Goal: Book appointment/travel/reservation

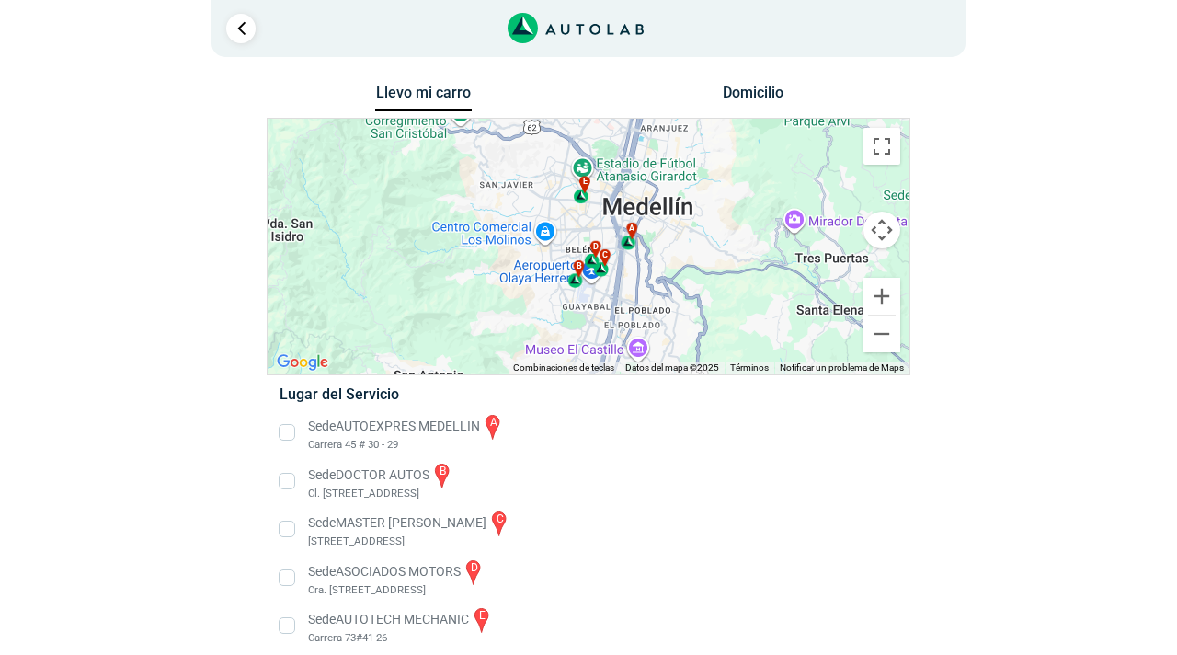
scroll to position [17, 0]
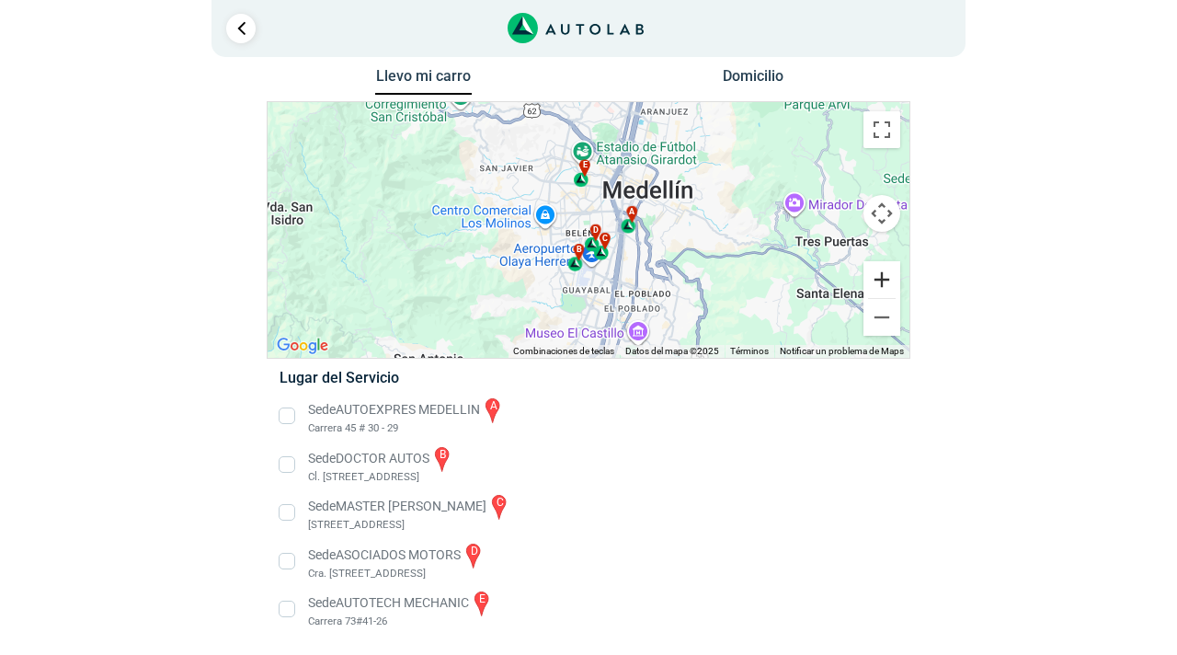
click at [880, 292] on button "Ampliar" at bounding box center [881, 279] width 37 height 37
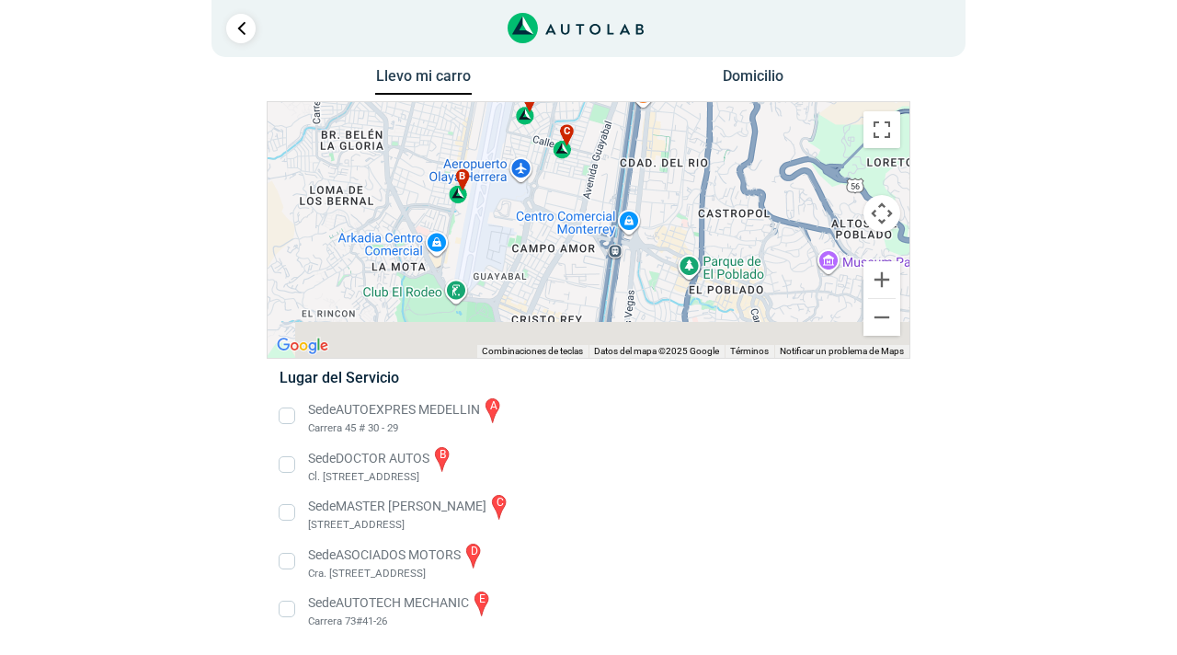
drag, startPoint x: 696, startPoint y: 257, endPoint x: 753, endPoint y: 83, distance: 182.9
click at [755, 83] on div "Llevo mi carro [GEOGRAPHIC_DATA] ← Mover a la izquierda → Mover a la derecha ↑ …" at bounding box center [589, 358] width 644 height 591
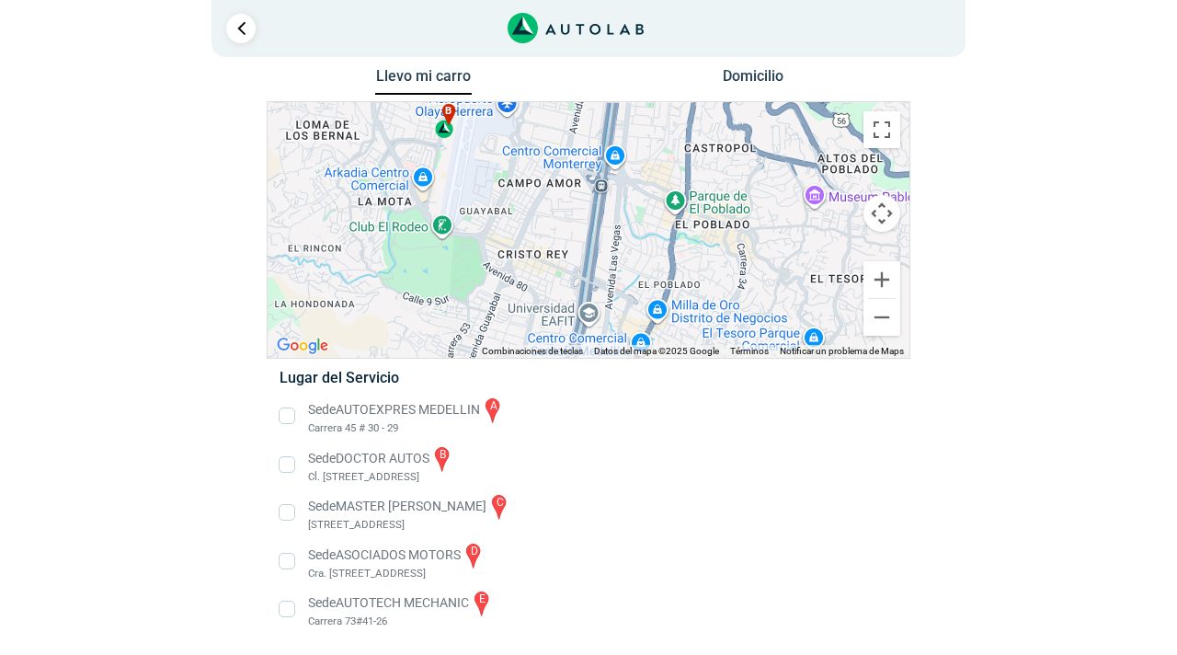
drag, startPoint x: 723, startPoint y: 171, endPoint x: 726, endPoint y: 22, distance: 149.0
click at [728, 23] on div "1 Llevo mi carro [GEOGRAPHIC_DATA] ← Mover a la izquierda → ↑ ↓ + - Fin" at bounding box center [588, 318] width 1103 height 671
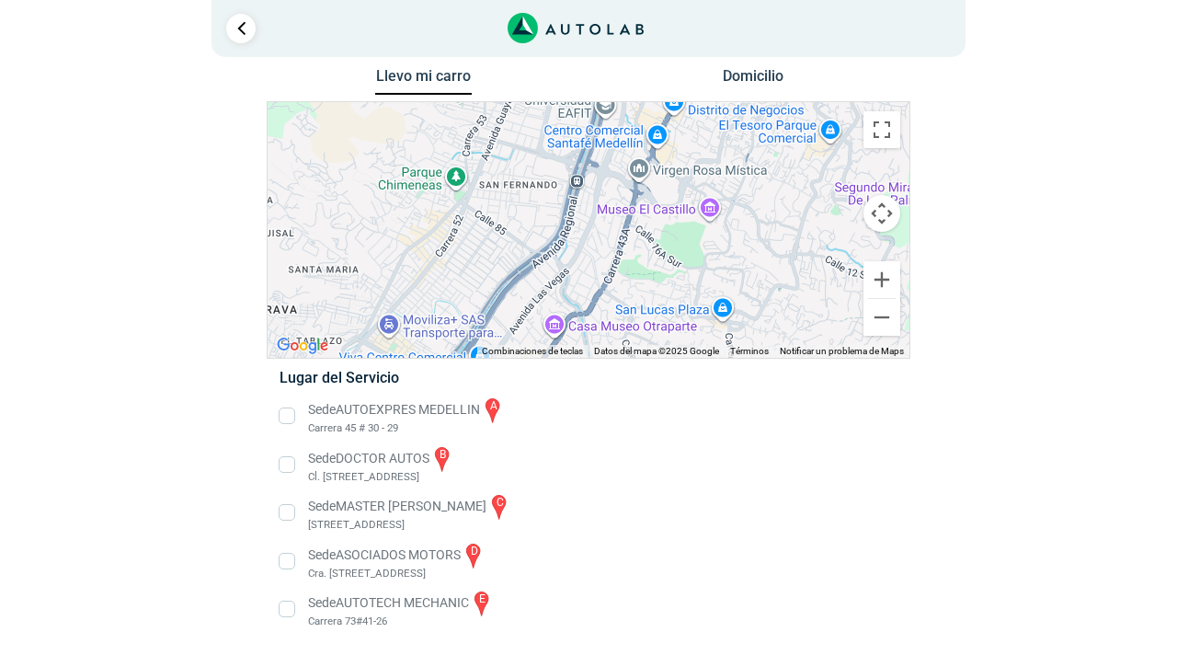
drag, startPoint x: 671, startPoint y: 169, endPoint x: 684, endPoint y: 81, distance: 89.2
click at [687, 81] on div "Llevo mi carro [GEOGRAPHIC_DATA] ← Mover a la izquierda → Mover a la derecha ↑ …" at bounding box center [589, 358] width 644 height 591
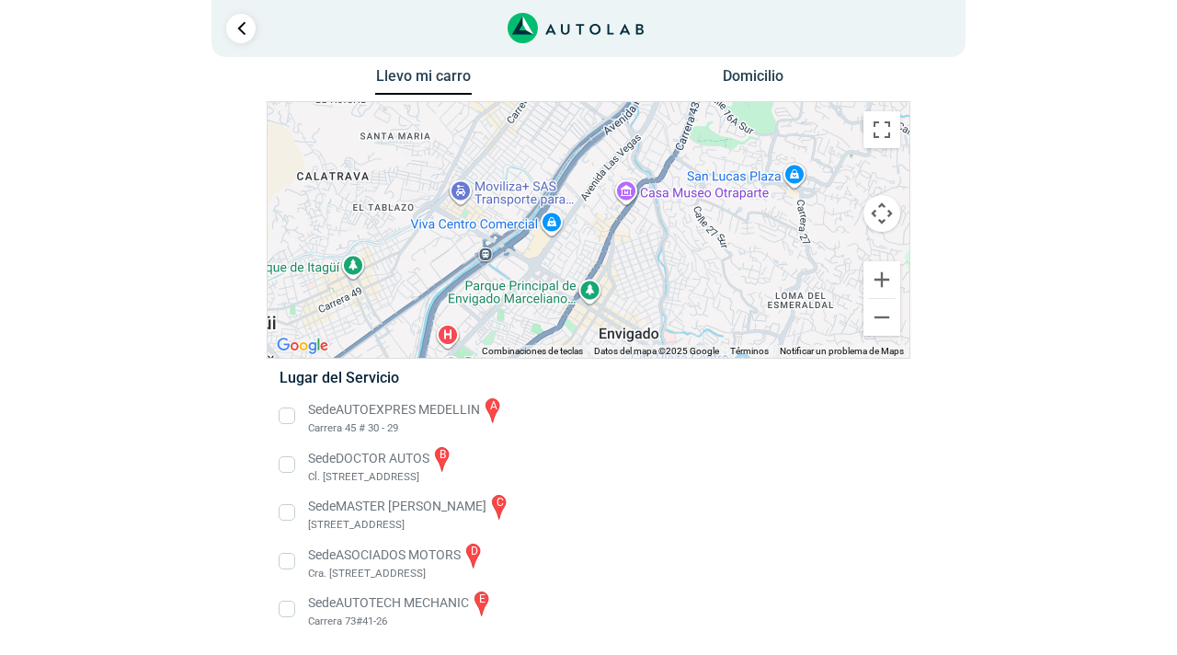
drag, startPoint x: 642, startPoint y: 190, endPoint x: 706, endPoint y: 65, distance: 140.7
click at [707, 65] on div "Llevo mi carro [GEOGRAPHIC_DATA] ← Mover a la izquierda → Mover a la derecha ↑ …" at bounding box center [589, 358] width 644 height 591
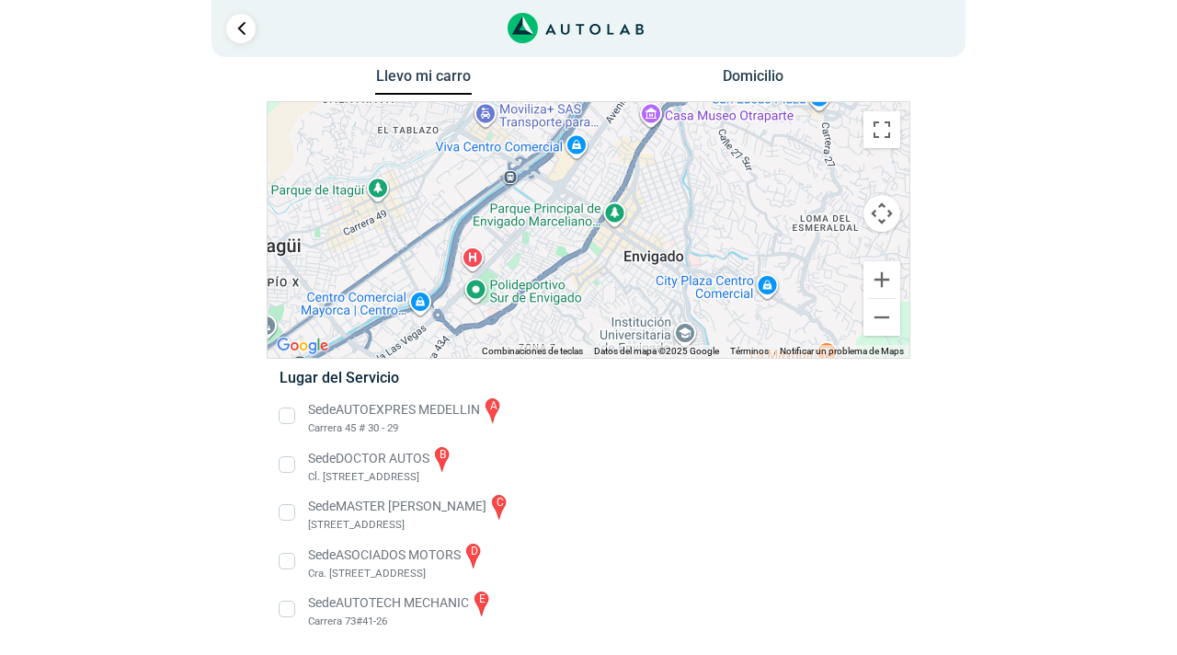
drag, startPoint x: 648, startPoint y: 185, endPoint x: 689, endPoint y: 92, distance: 101.3
click at [691, 92] on div "Llevo mi carro [GEOGRAPHIC_DATA] ← Mover a la izquierda → Mover a la derecha ↑ …" at bounding box center [589, 358] width 644 height 591
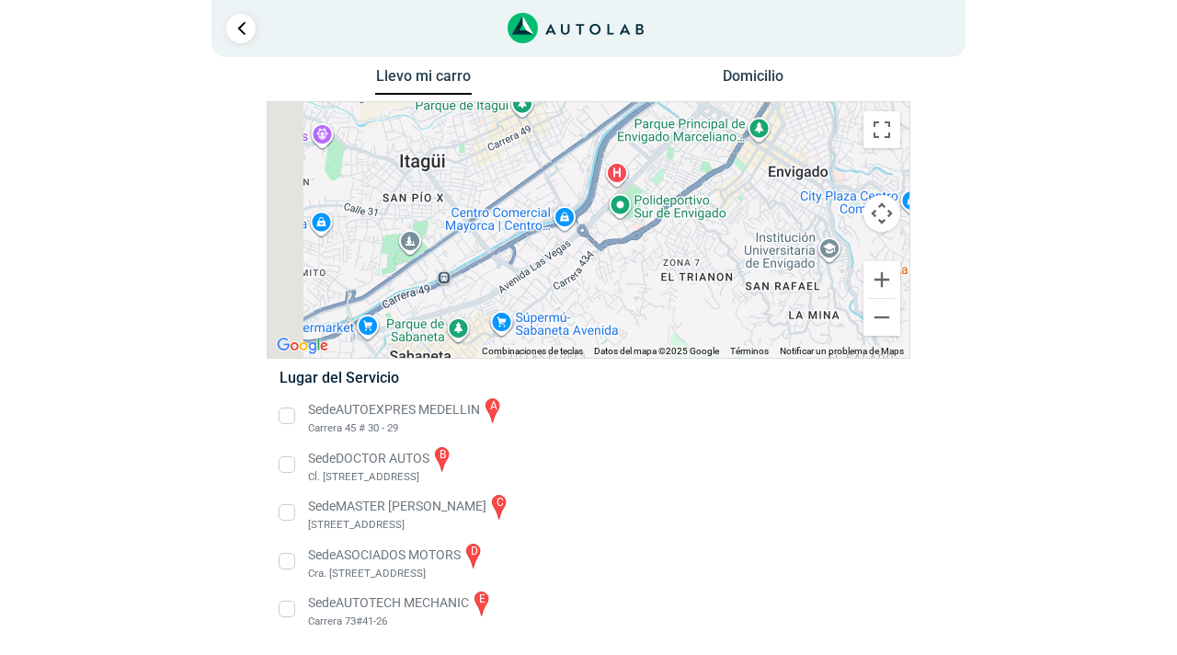
drag, startPoint x: 638, startPoint y: 186, endPoint x: 757, endPoint y: 154, distance: 122.7
click at [757, 154] on div "a b c d e" at bounding box center [589, 230] width 642 height 256
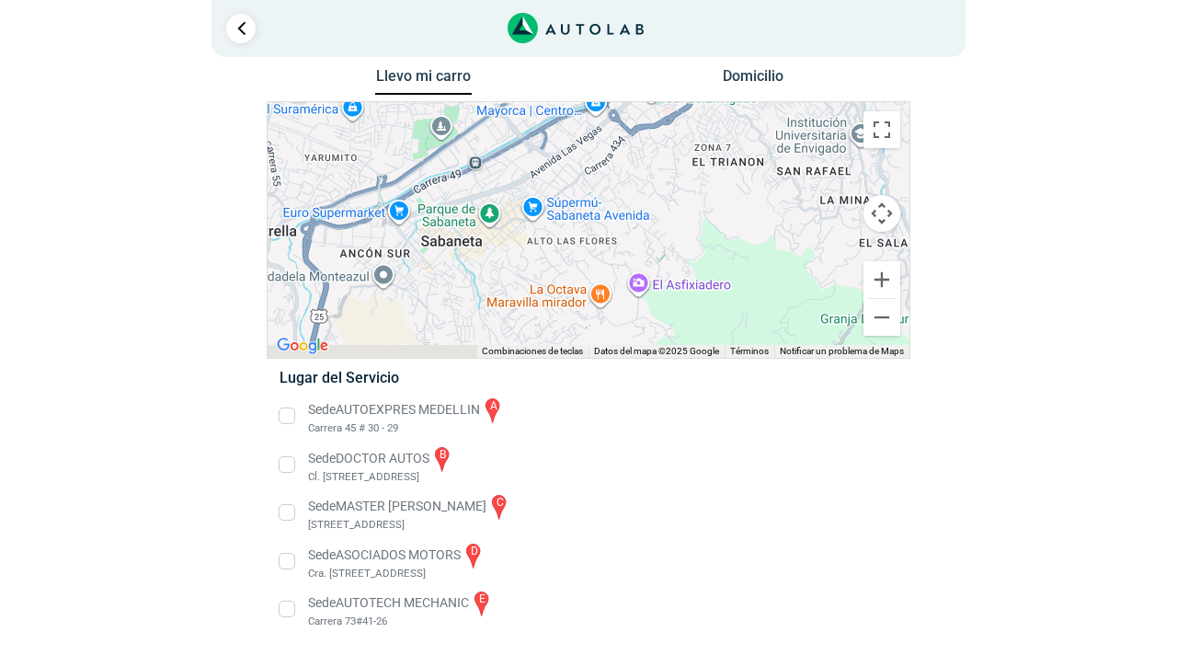
drag, startPoint x: 634, startPoint y: 256, endPoint x: 668, endPoint y: 113, distance: 146.5
click at [671, 113] on div "a b c d e" at bounding box center [589, 230] width 642 height 256
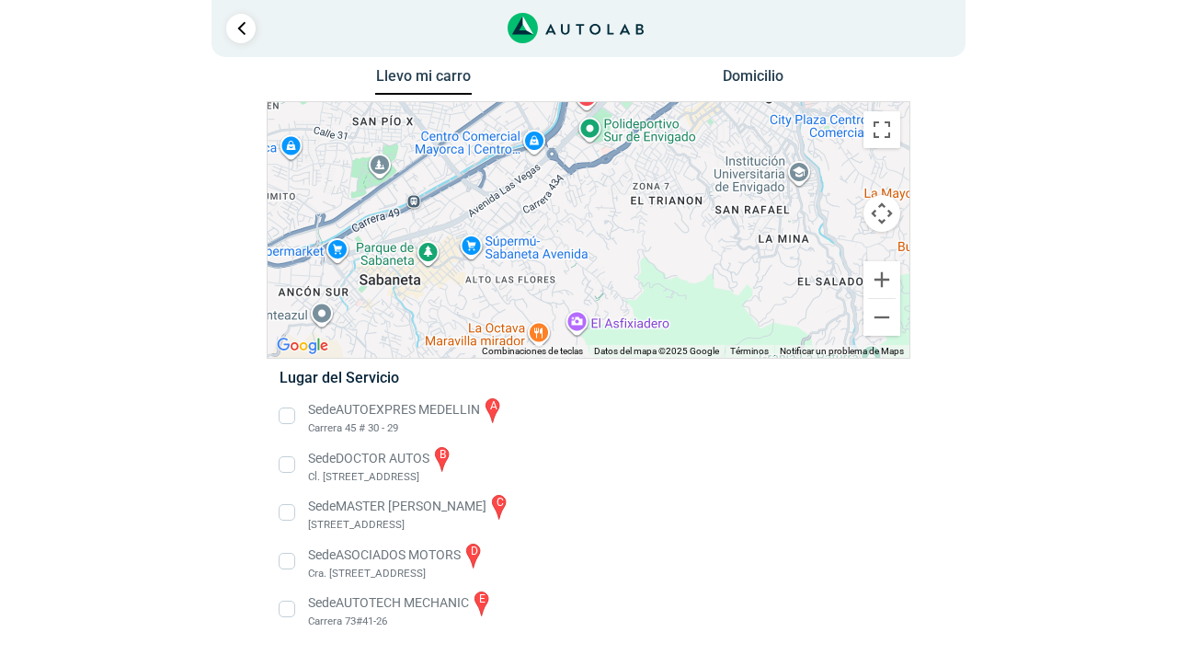
drag, startPoint x: 668, startPoint y: 113, endPoint x: 568, endPoint y: 194, distance: 128.1
click at [570, 193] on div "a b c d e" at bounding box center [589, 230] width 642 height 256
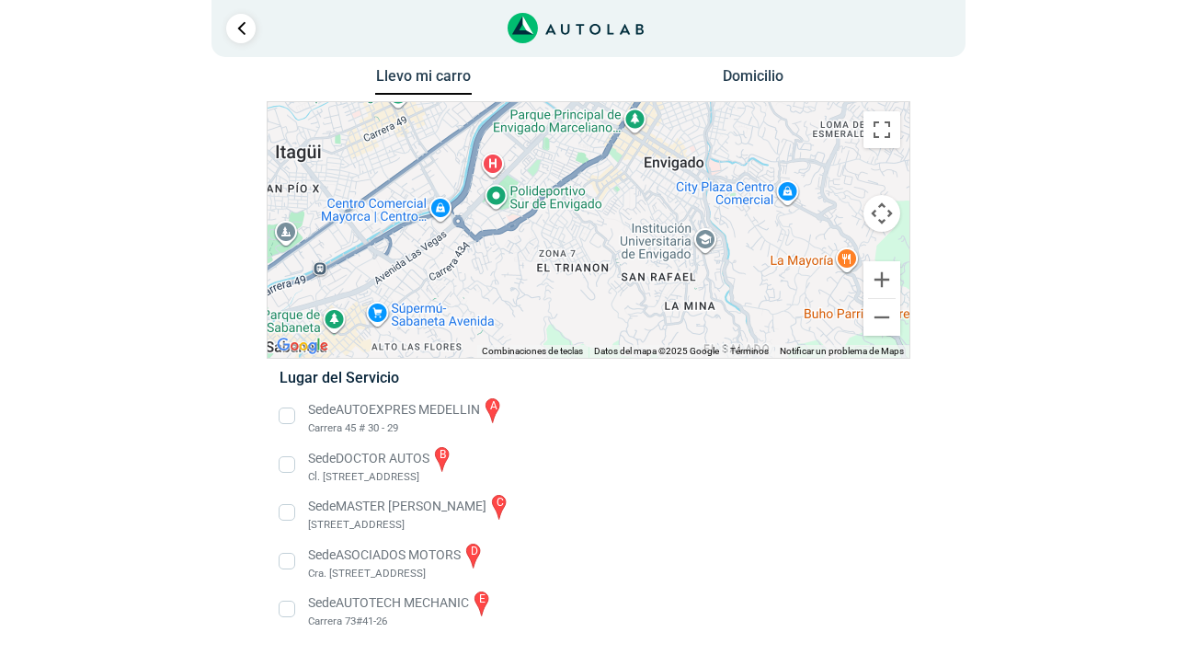
drag, startPoint x: 623, startPoint y: 166, endPoint x: 594, endPoint y: 262, distance: 100.9
click at [595, 261] on div "a b c d e" at bounding box center [589, 230] width 642 height 256
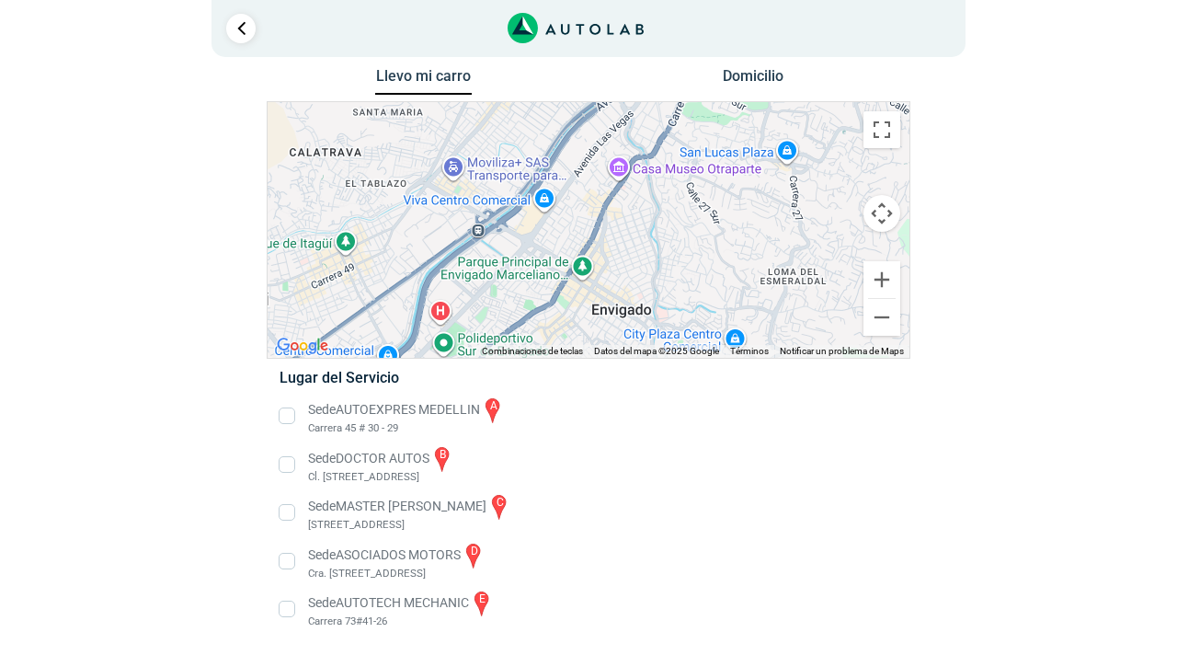
drag, startPoint x: 654, startPoint y: 156, endPoint x: 635, endPoint y: 265, distance: 110.1
click at [636, 263] on div "a b c d e" at bounding box center [589, 230] width 642 height 256
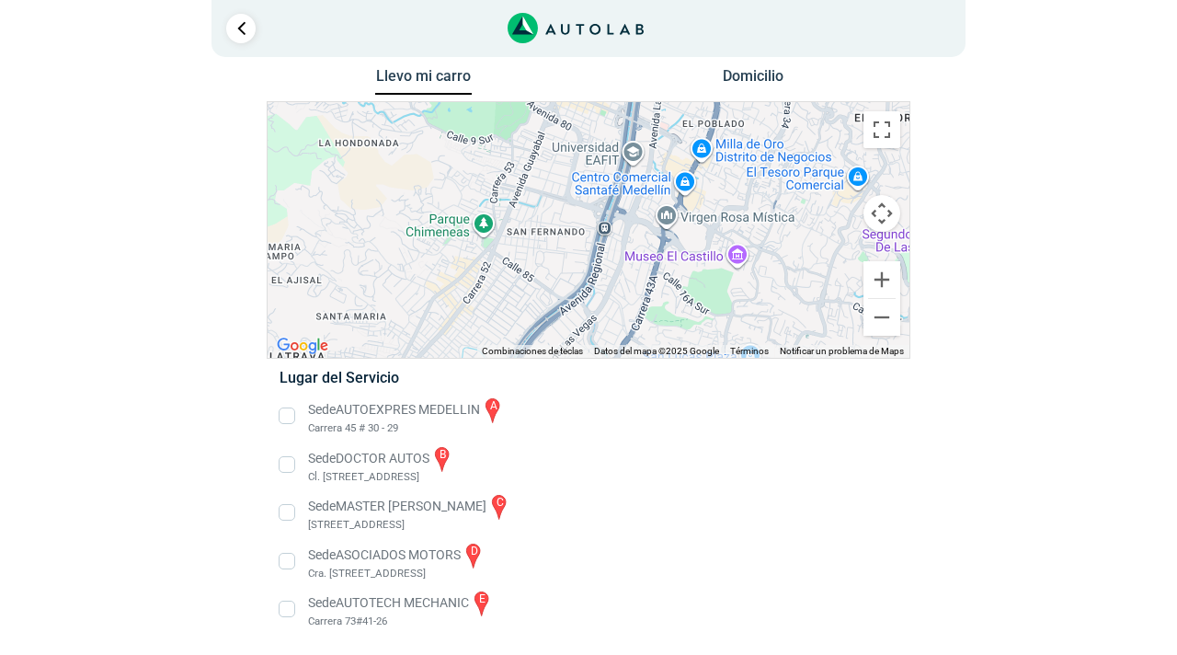
drag, startPoint x: 710, startPoint y: 133, endPoint x: 690, endPoint y: 239, distance: 107.7
click at [690, 239] on div "a b c d e" at bounding box center [589, 230] width 642 height 256
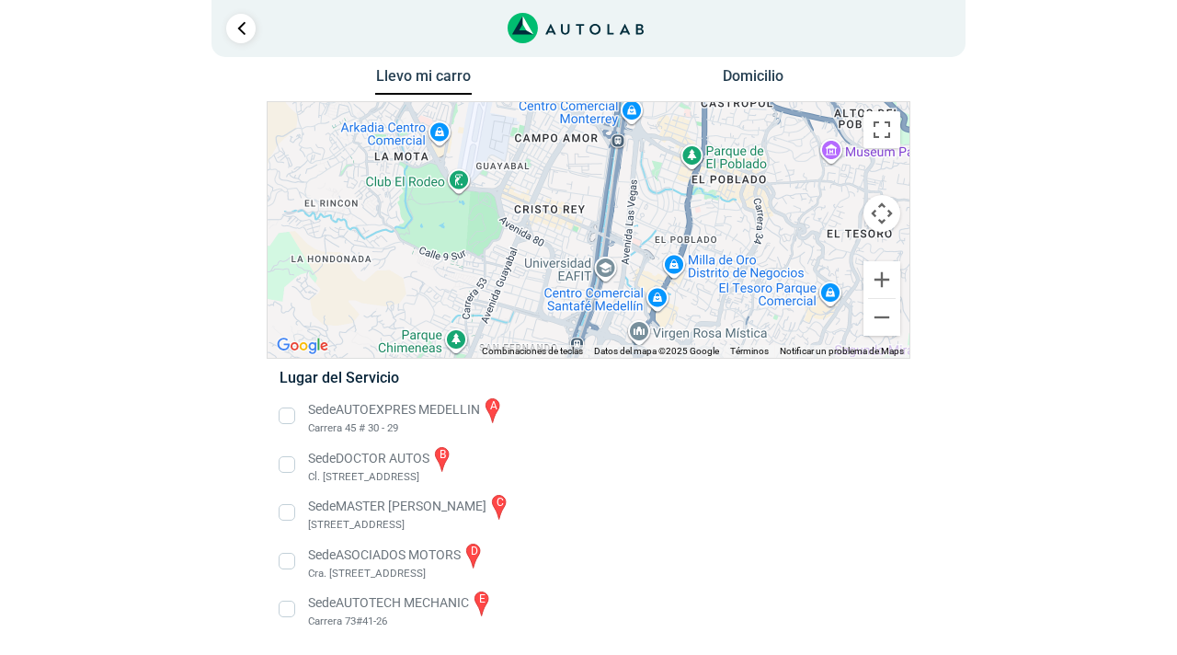
drag, startPoint x: 670, startPoint y: 231, endPoint x: 657, endPoint y: 308, distance: 78.3
click at [658, 305] on div "a b c d e" at bounding box center [589, 230] width 642 height 256
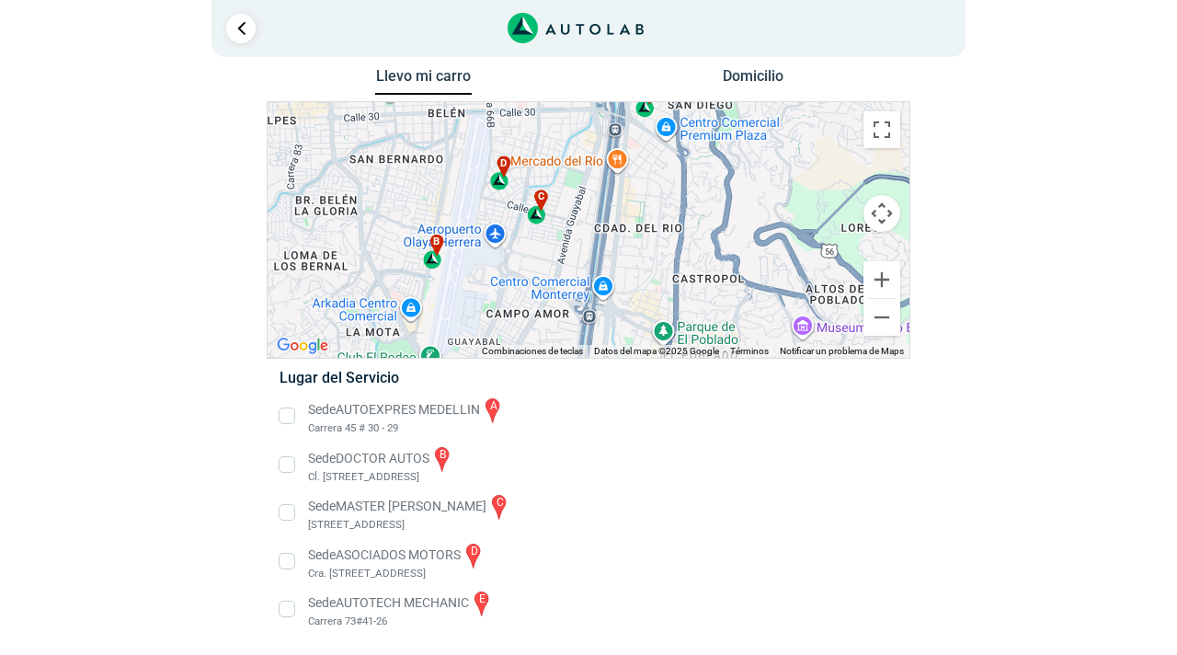
drag, startPoint x: 671, startPoint y: 216, endPoint x: 668, endPoint y: 273, distance: 57.1
click at [668, 273] on div "a b c d e" at bounding box center [589, 230] width 642 height 256
click at [434, 256] on div "b" at bounding box center [433, 253] width 21 height 35
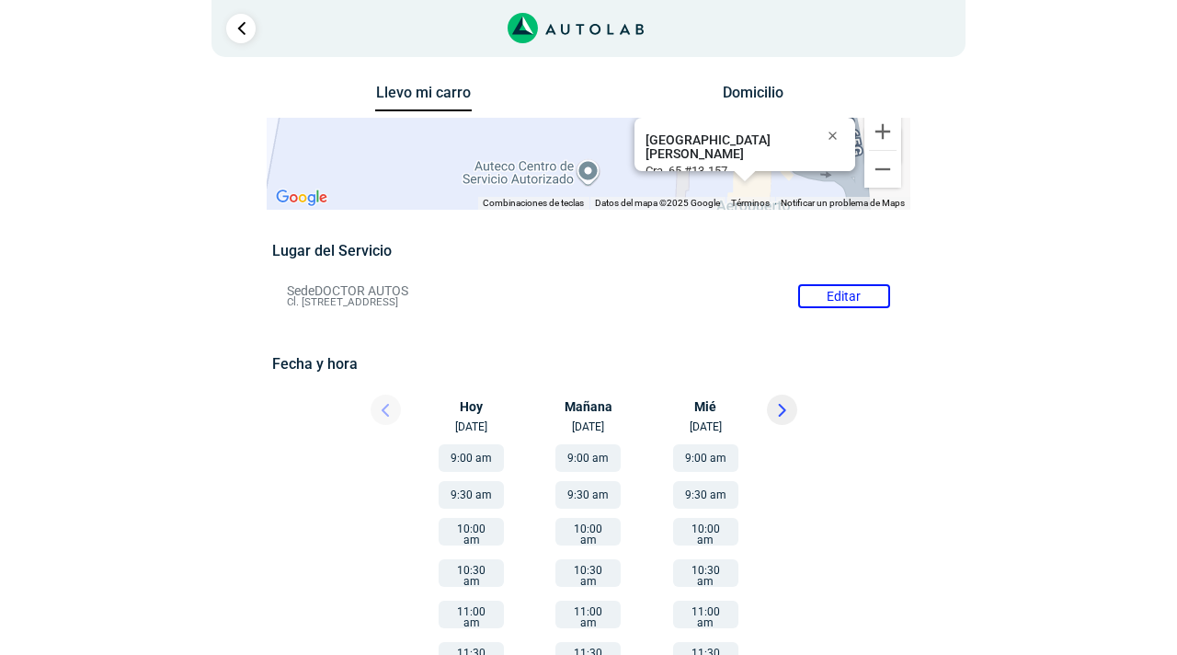
click at [480, 455] on button "9:00 am" at bounding box center [471, 458] width 65 height 28
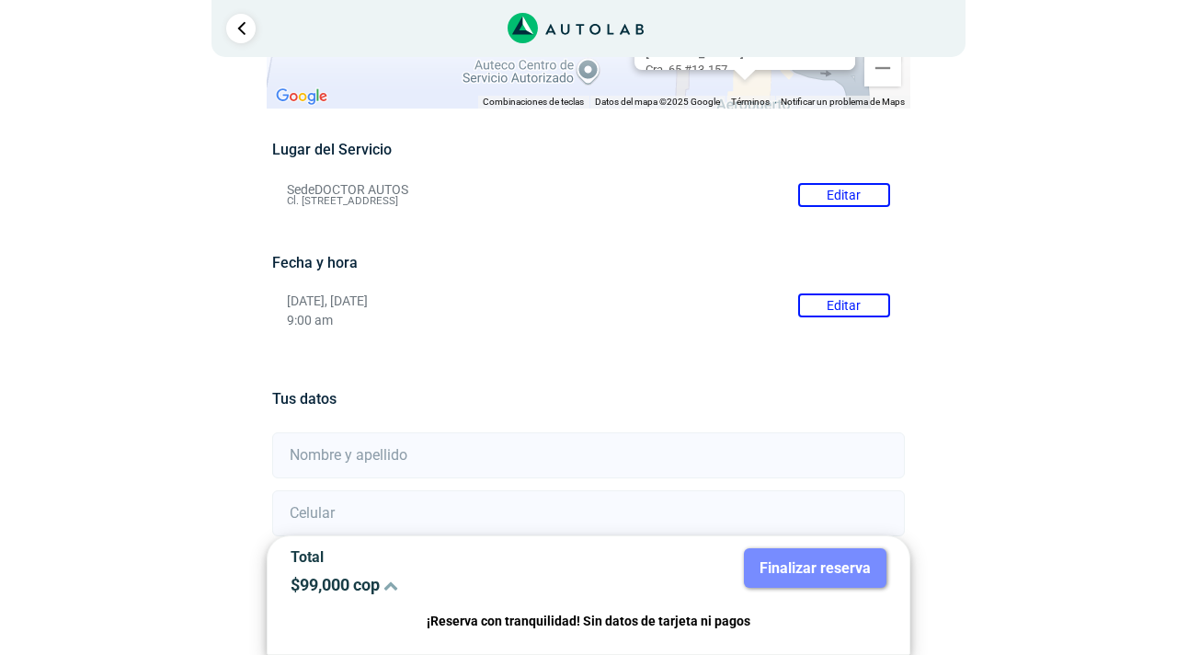
scroll to position [345, 0]
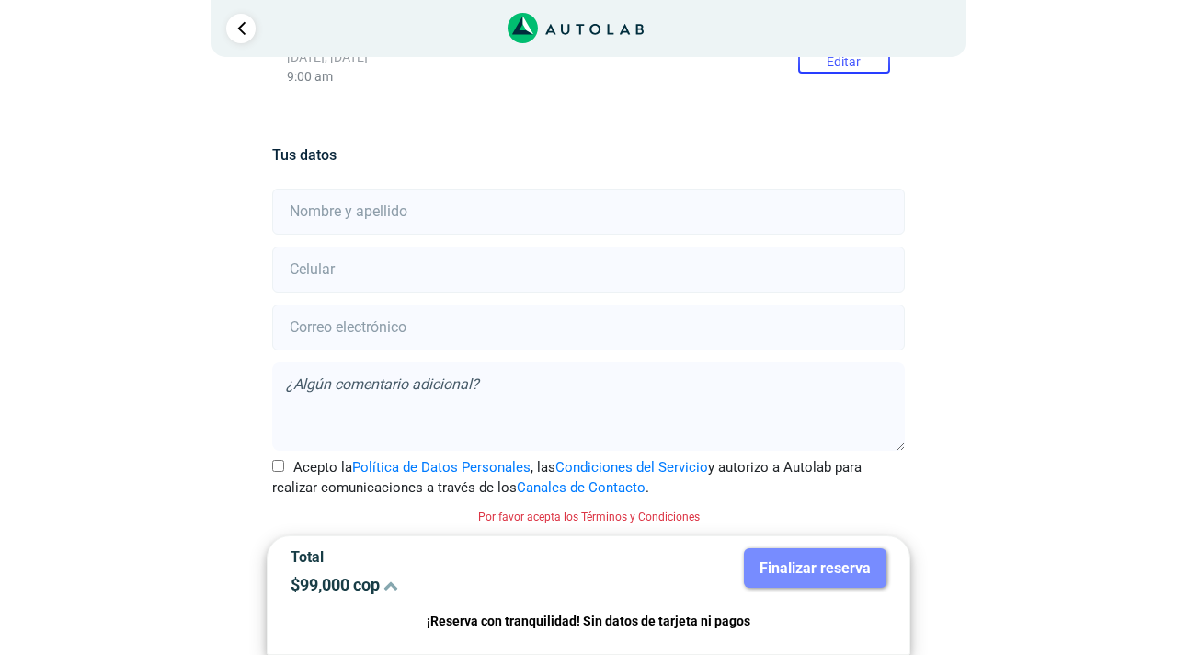
click at [563, 226] on input "text" at bounding box center [588, 212] width 632 height 46
type input "[PERSON_NAME]"
click at [316, 282] on input "number" at bounding box center [588, 269] width 632 height 46
type input "3183184105"
click at [306, 316] on input "email" at bounding box center [588, 327] width 632 height 46
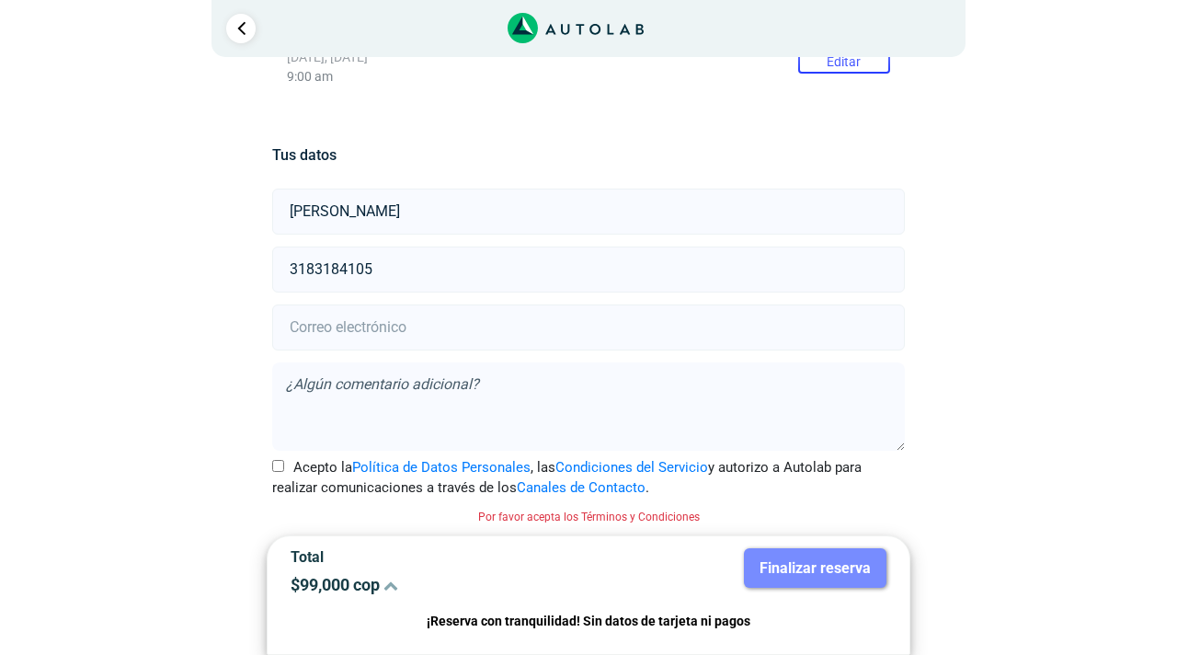
click at [306, 316] on input "email" at bounding box center [588, 327] width 632 height 46
type input "[EMAIL_ADDRESS][DOMAIN_NAME]"
click at [275, 464] on input "Acepto la Política de Datos Personales , las Condiciones del Servicio y autoriz…" at bounding box center [278, 466] width 12 height 12
checkbox input "true"
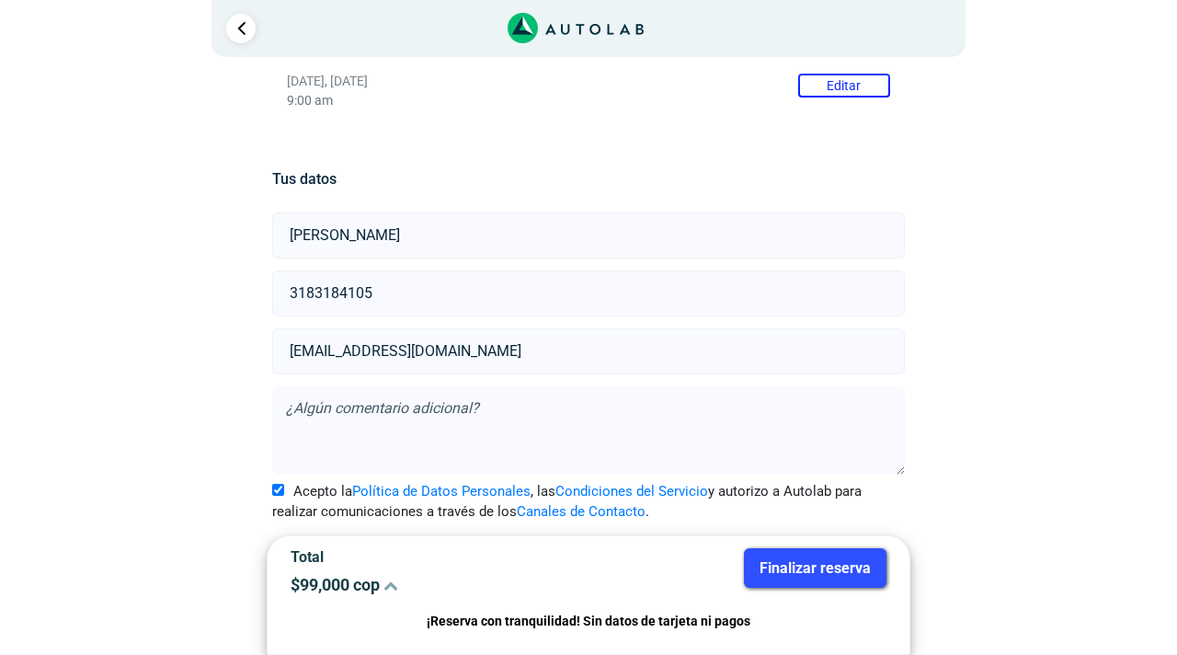
click at [322, 424] on textarea at bounding box center [588, 430] width 632 height 88
type textarea "solo quiero cotizar"
click at [835, 569] on button "Finalizar reserva" at bounding box center [815, 568] width 143 height 40
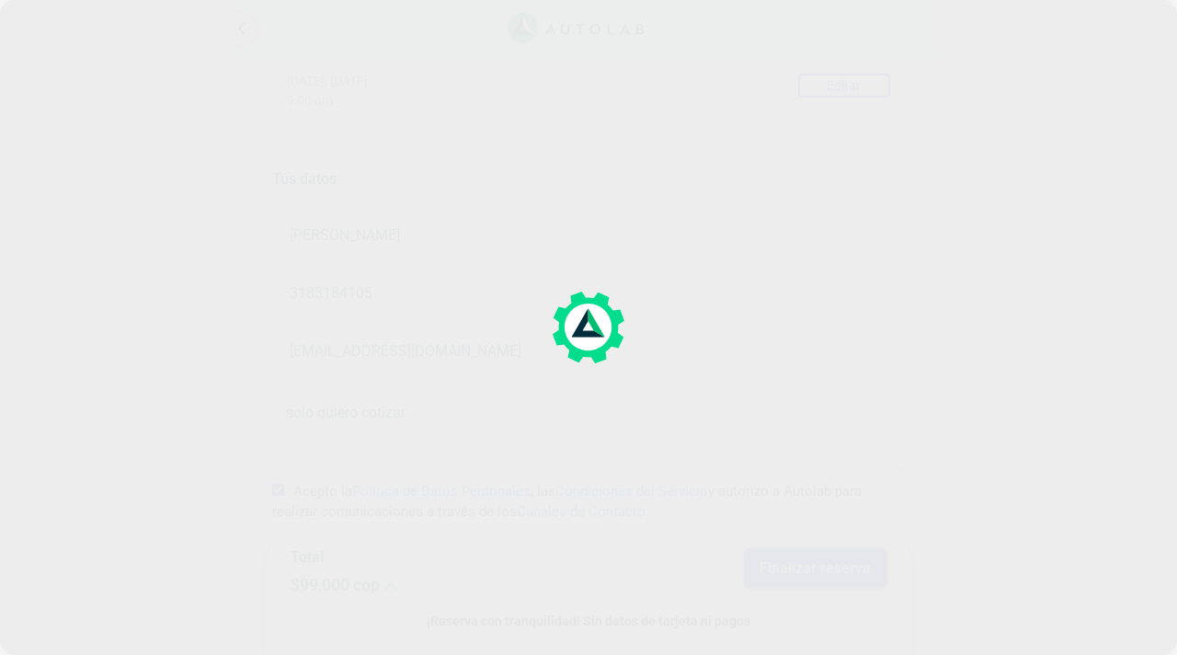
scroll to position [0, 0]
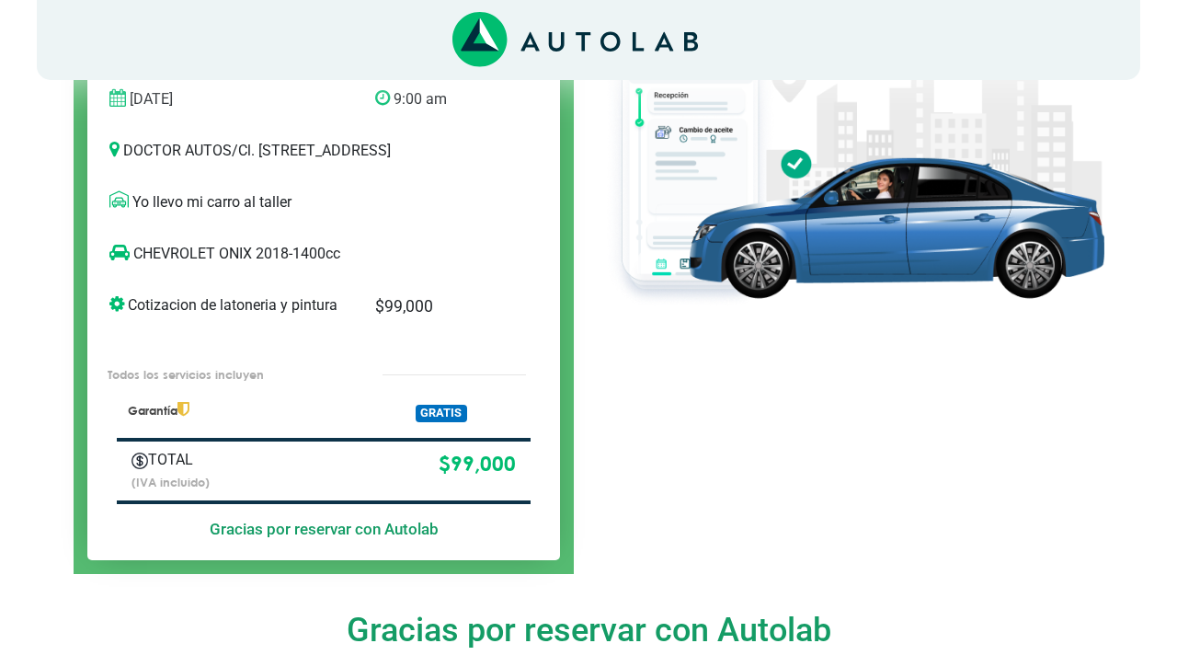
scroll to position [371, 0]
